Goal: Task Accomplishment & Management: Manage account settings

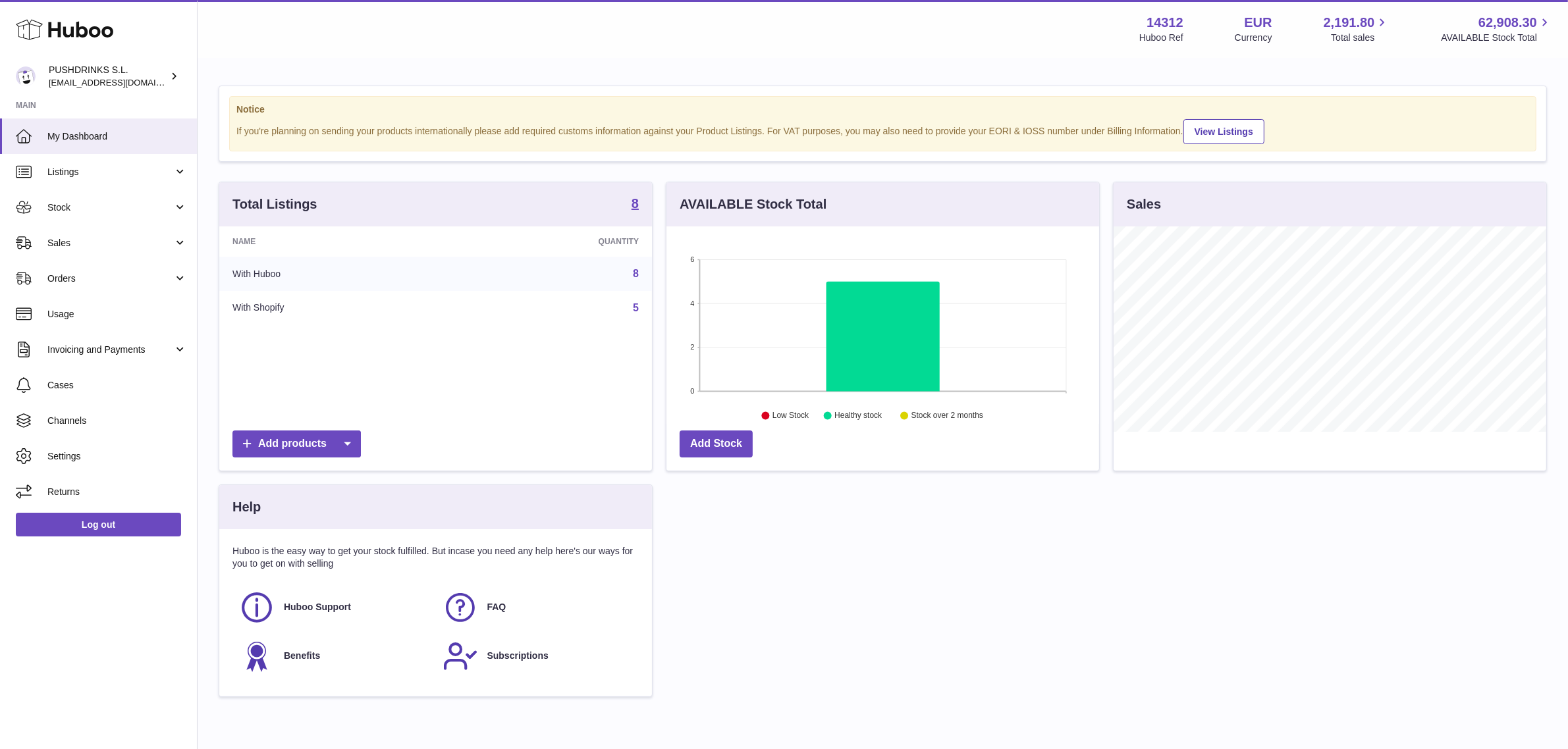
scroll to position [205, 433]
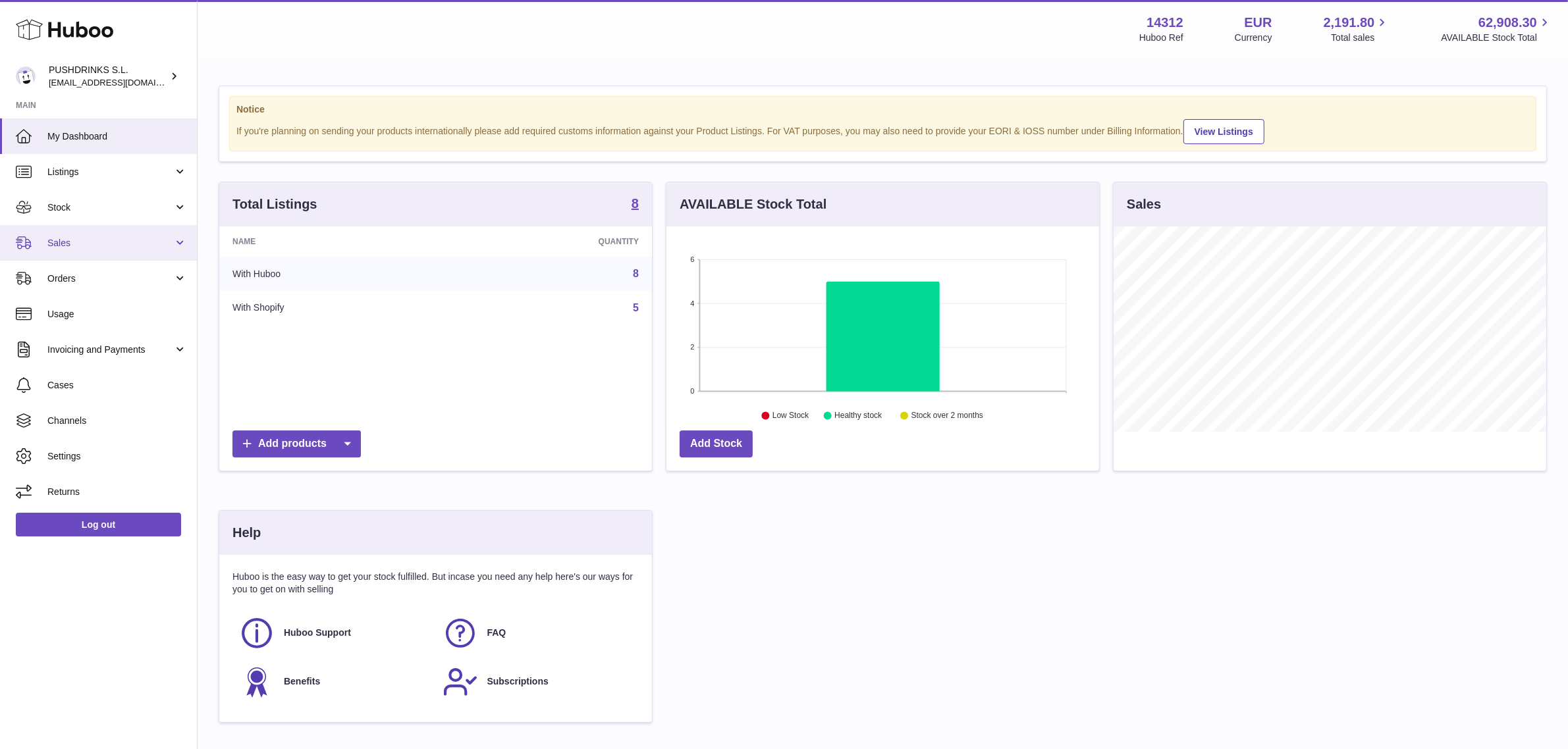
click at [108, 252] on link "Sales" at bounding box center [98, 243] width 197 height 35
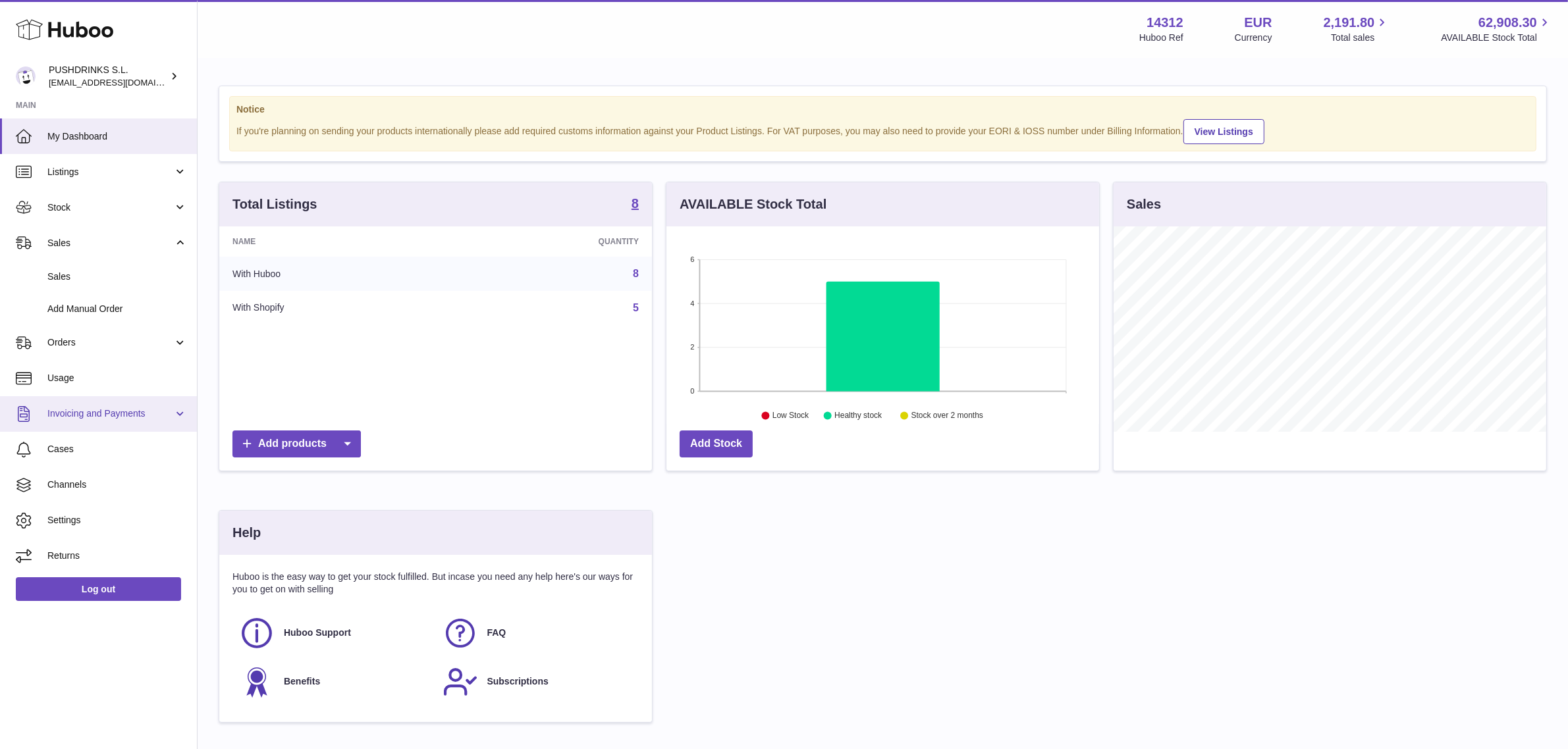
click at [110, 410] on span "Invoicing and Payments" at bounding box center [110, 413] width 126 height 13
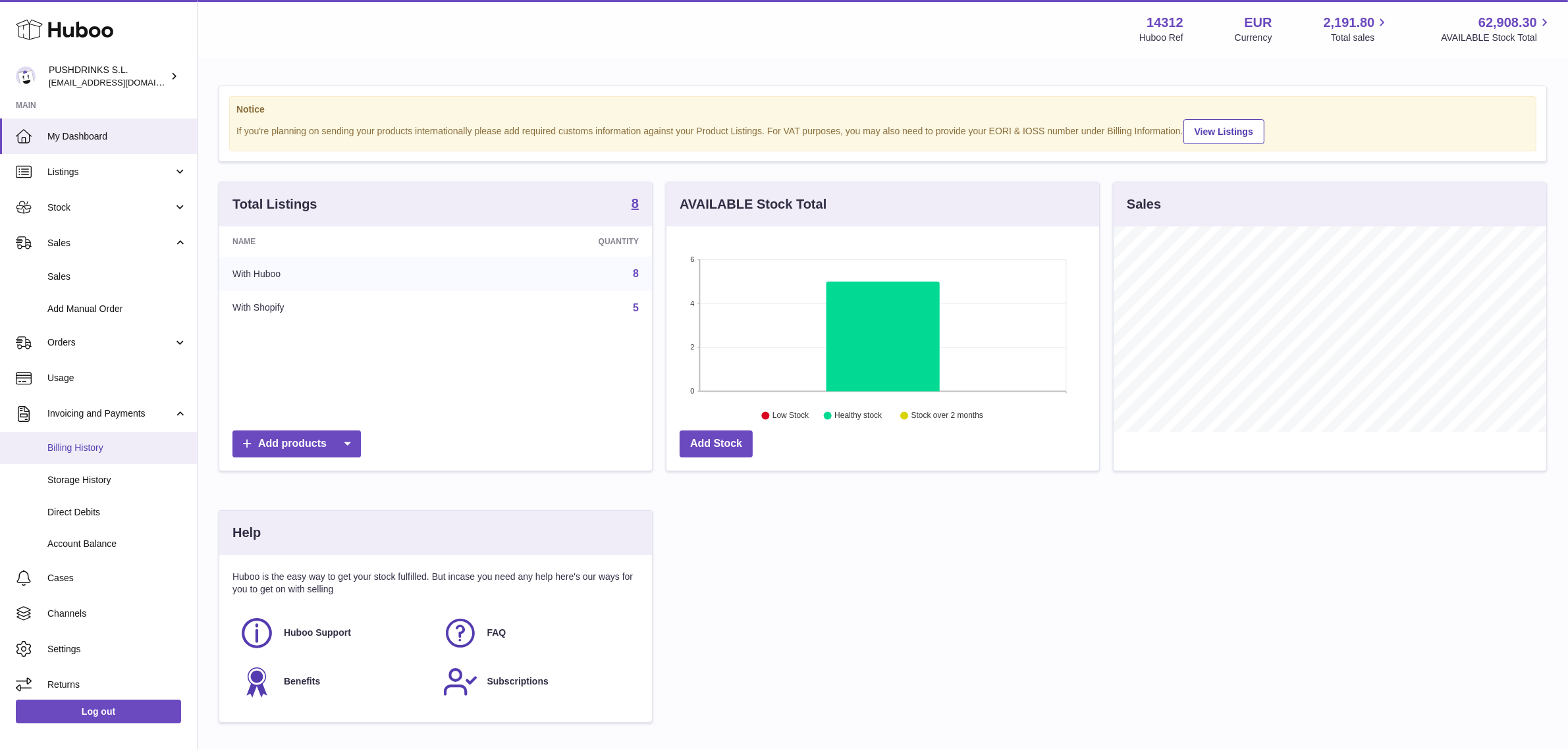
click at [115, 451] on span "Billing History" at bounding box center [117, 448] width 140 height 13
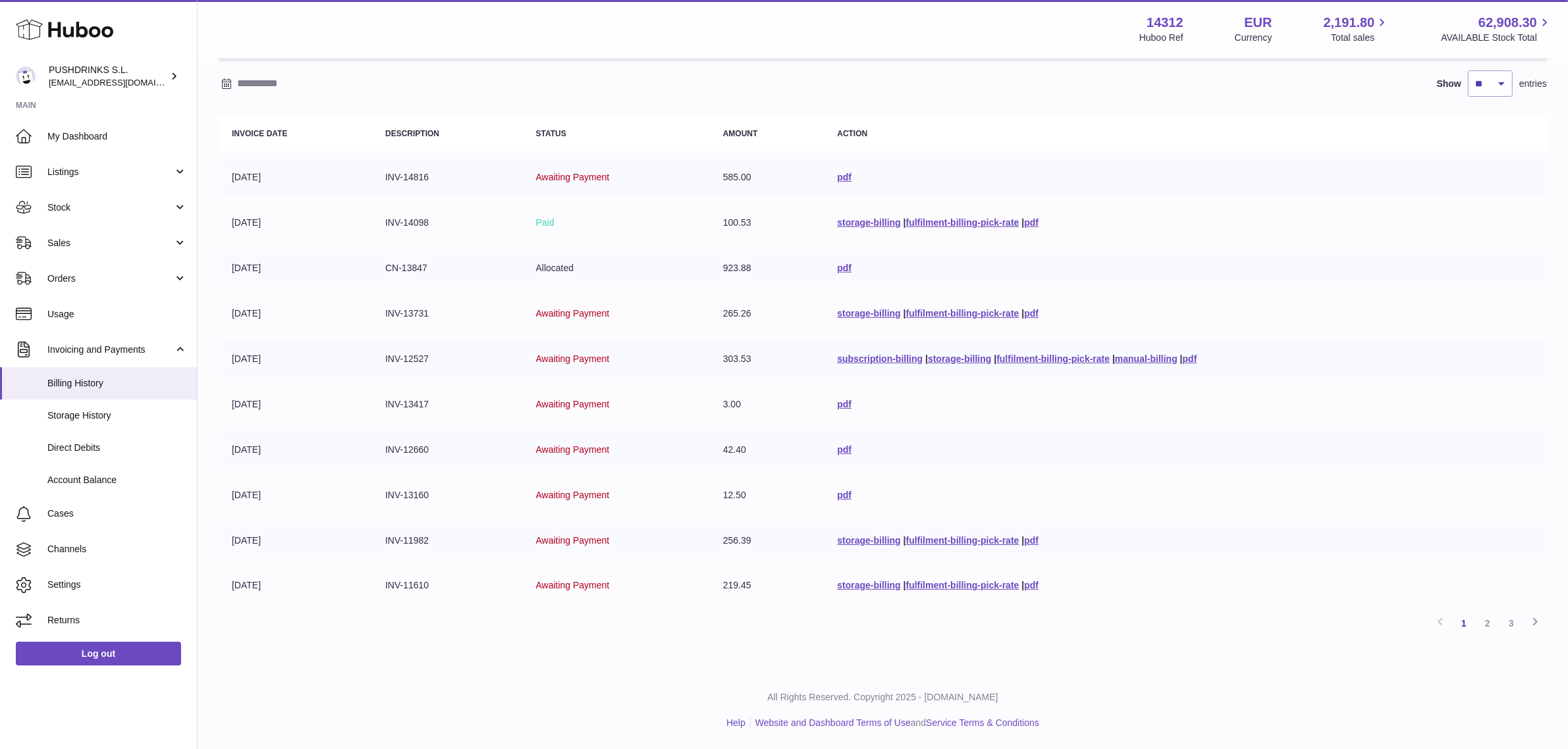
scroll to position [106, 0]
click at [1493, 627] on link "2" at bounding box center [1488, 623] width 24 height 24
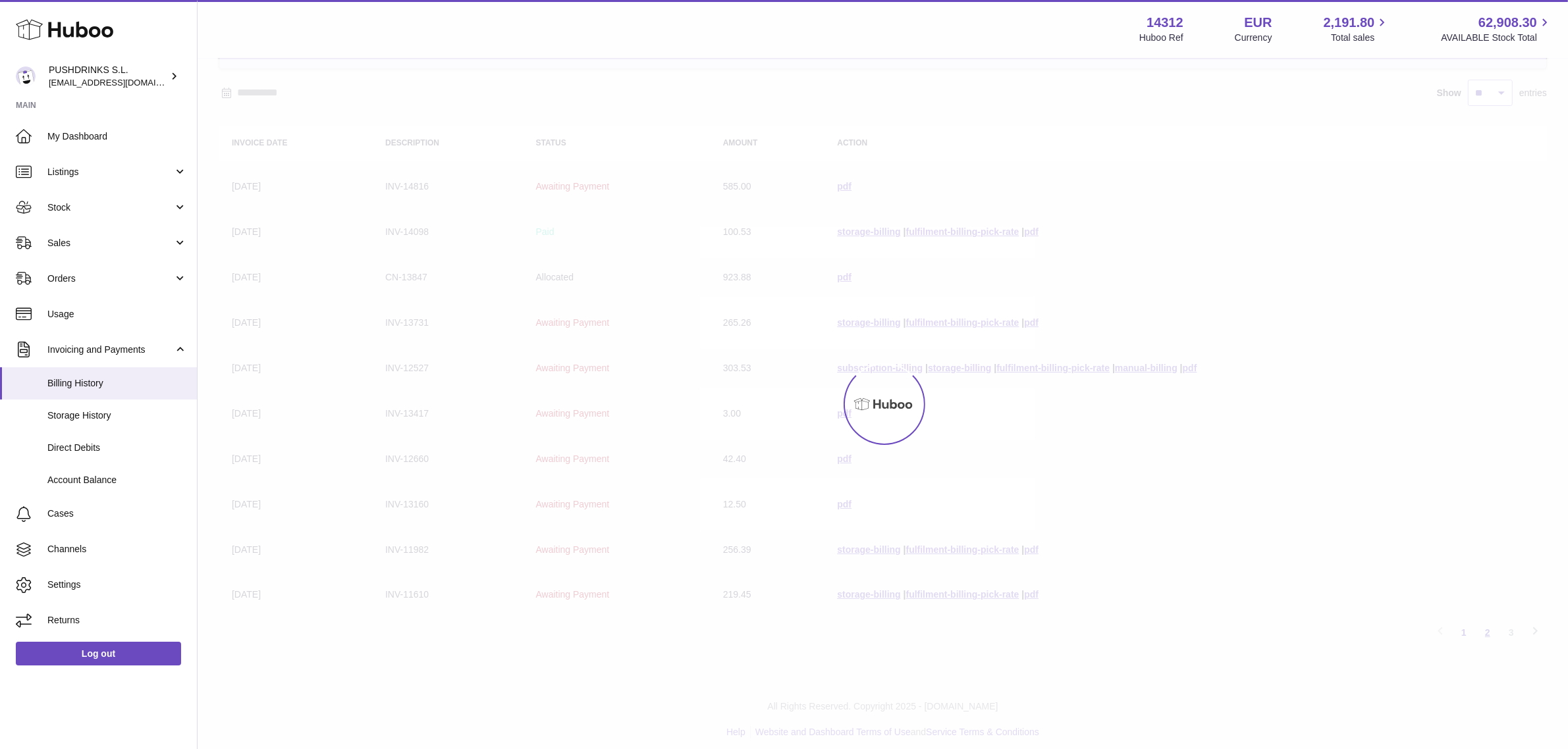
scroll to position [59, 0]
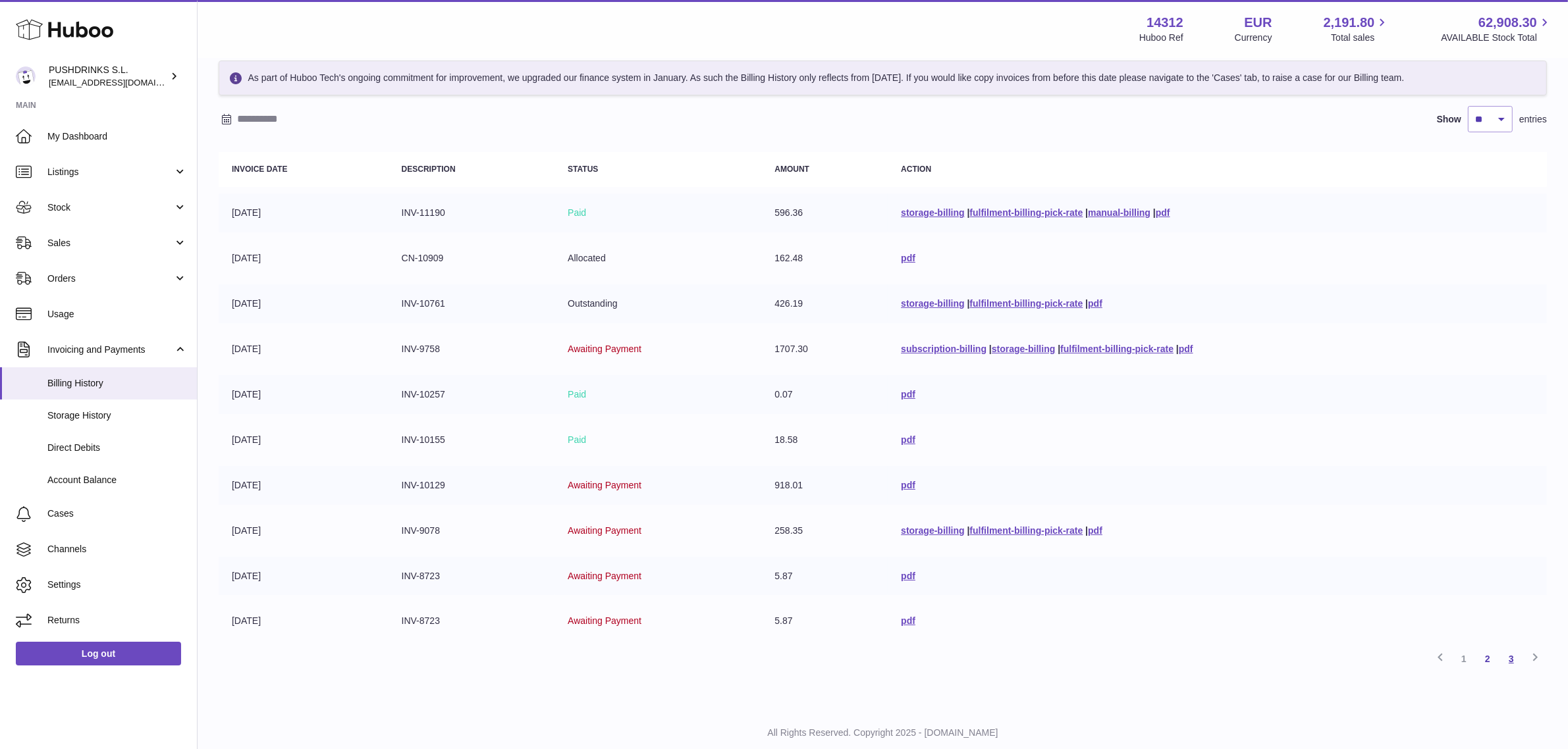
click at [1517, 671] on link "3" at bounding box center [1512, 659] width 24 height 24
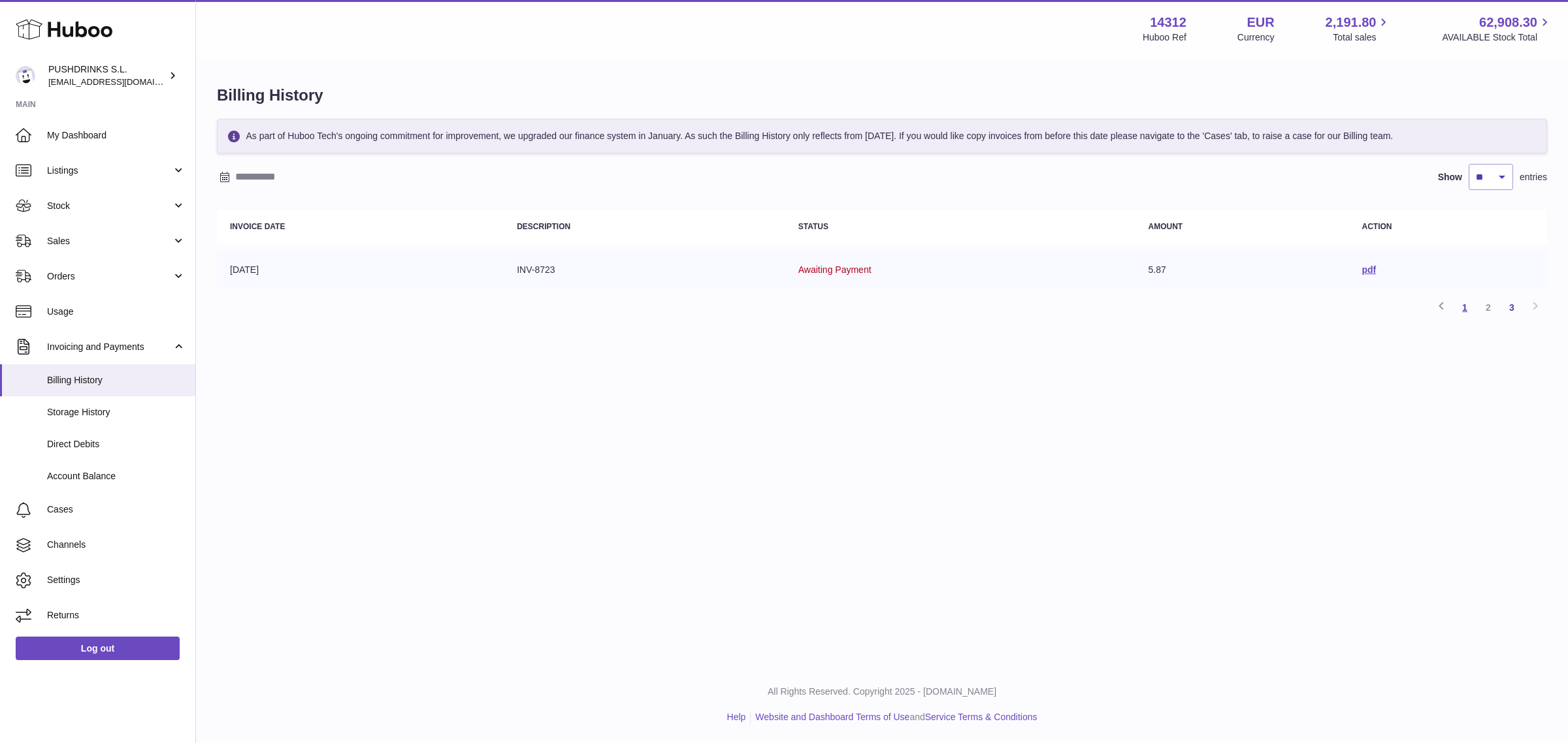
click at [1457, 319] on link "1" at bounding box center [1464, 308] width 24 height 24
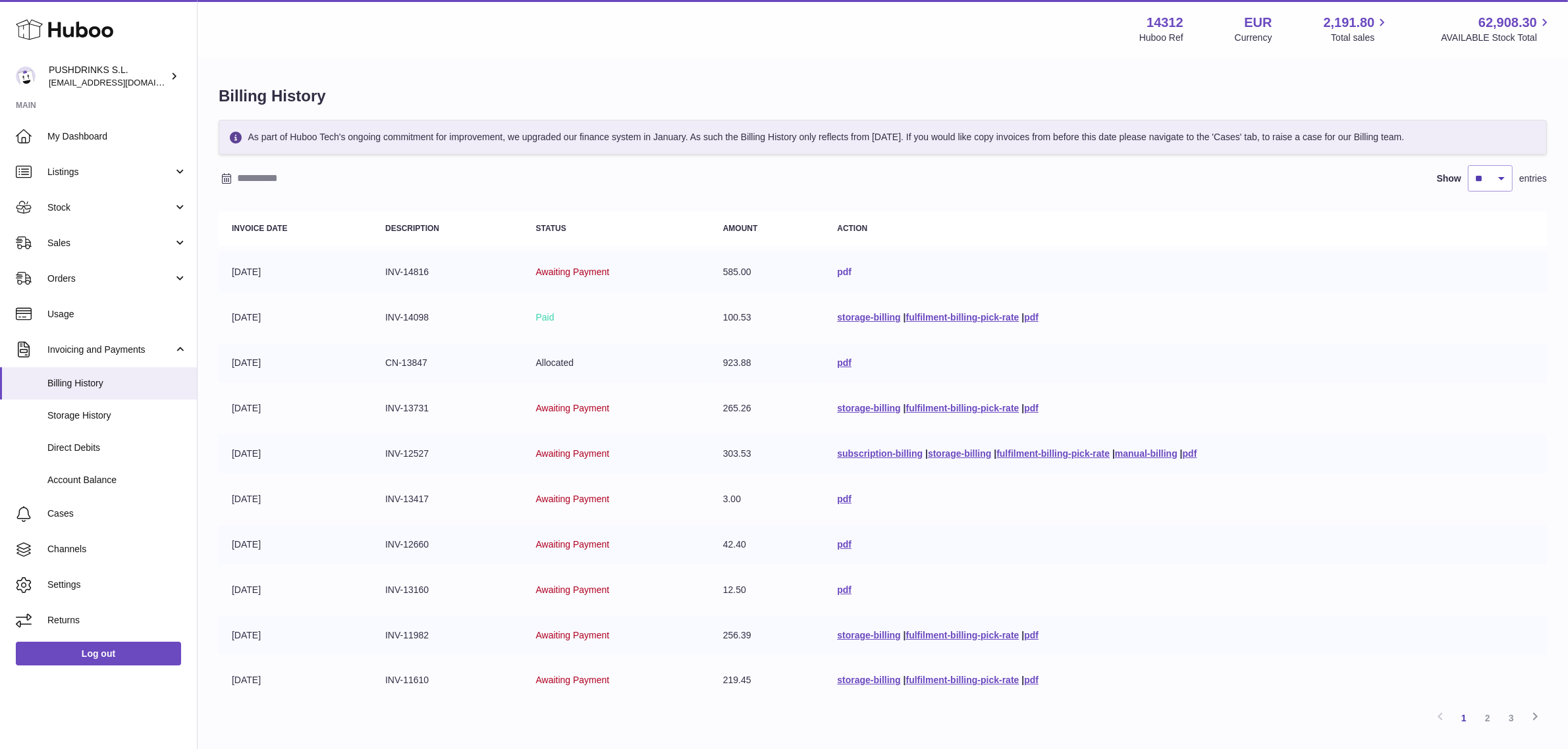
click at [837, 277] on link "pdf" at bounding box center [844, 272] width 15 height 11
